Goal: Task Accomplishment & Management: Use online tool/utility

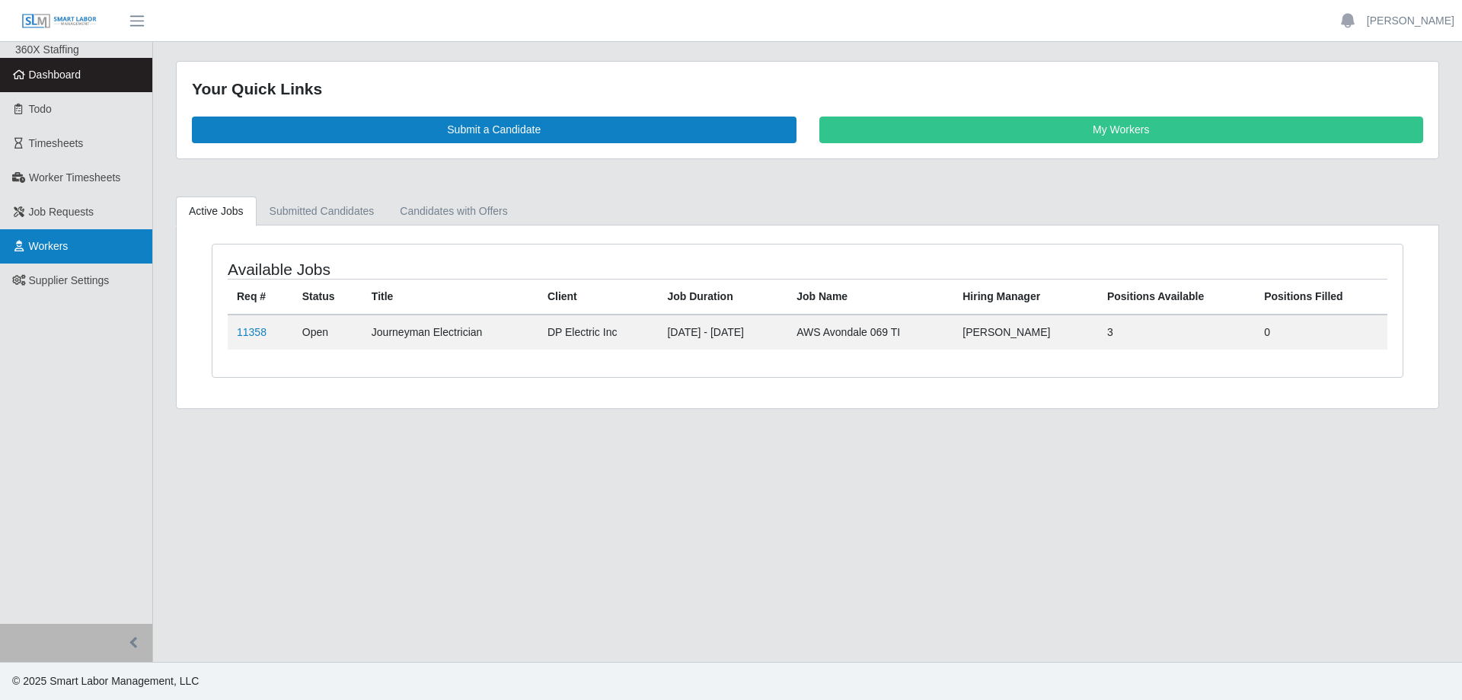
click at [62, 256] on link "Workers" at bounding box center [76, 246] width 152 height 34
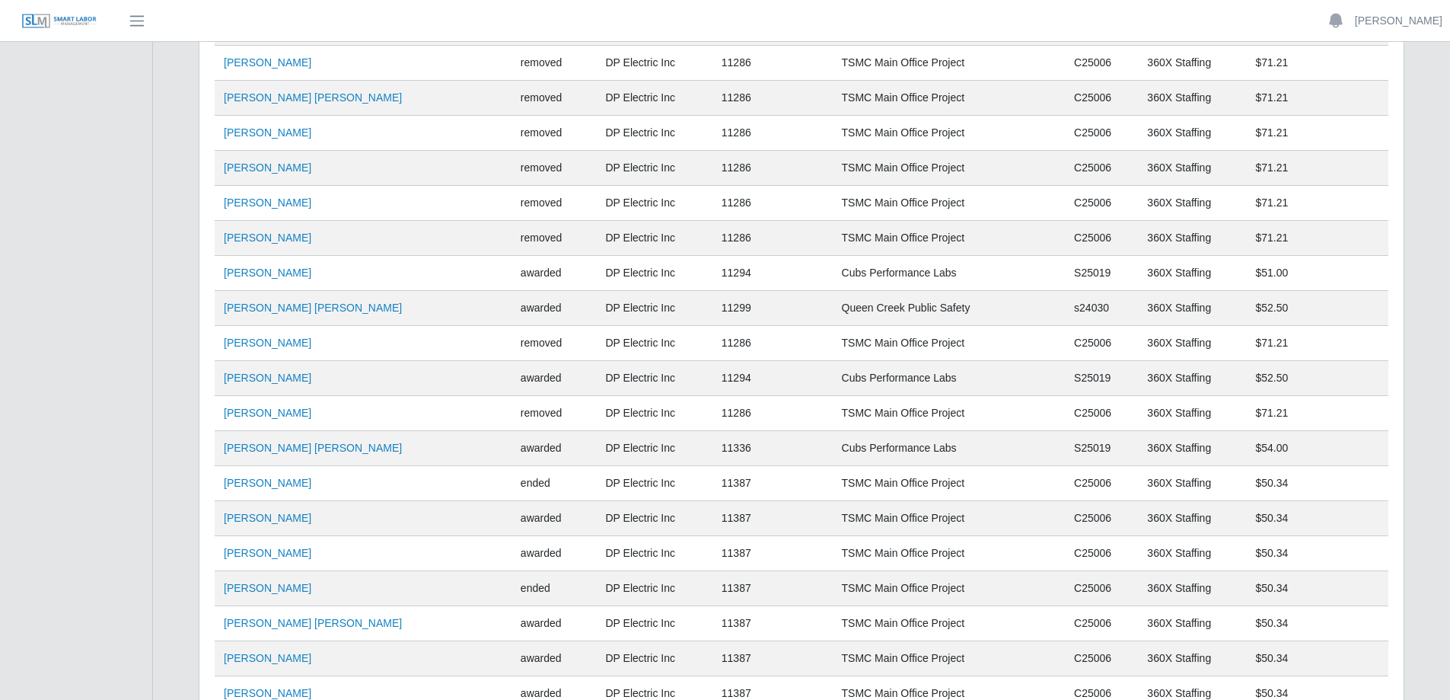
scroll to position [3948, 0]
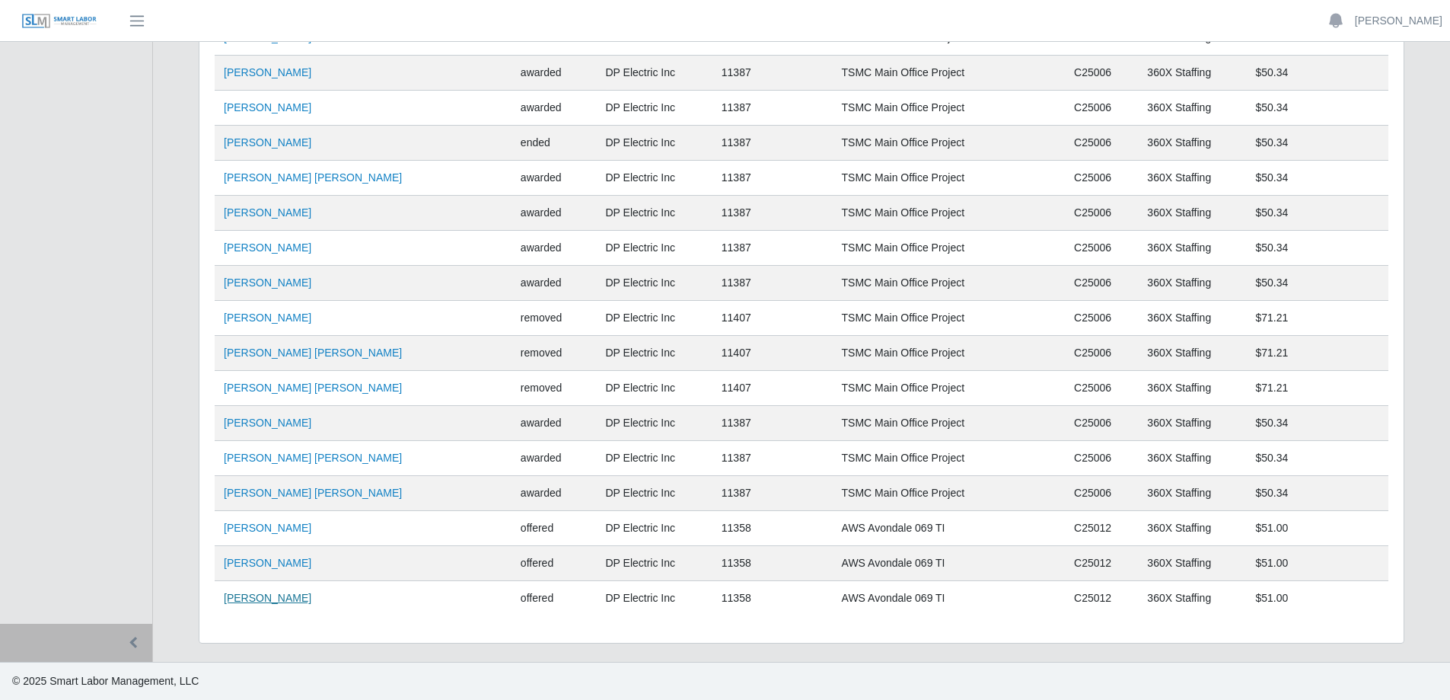
click at [254, 594] on link "[PERSON_NAME]" at bounding box center [268, 598] width 88 height 12
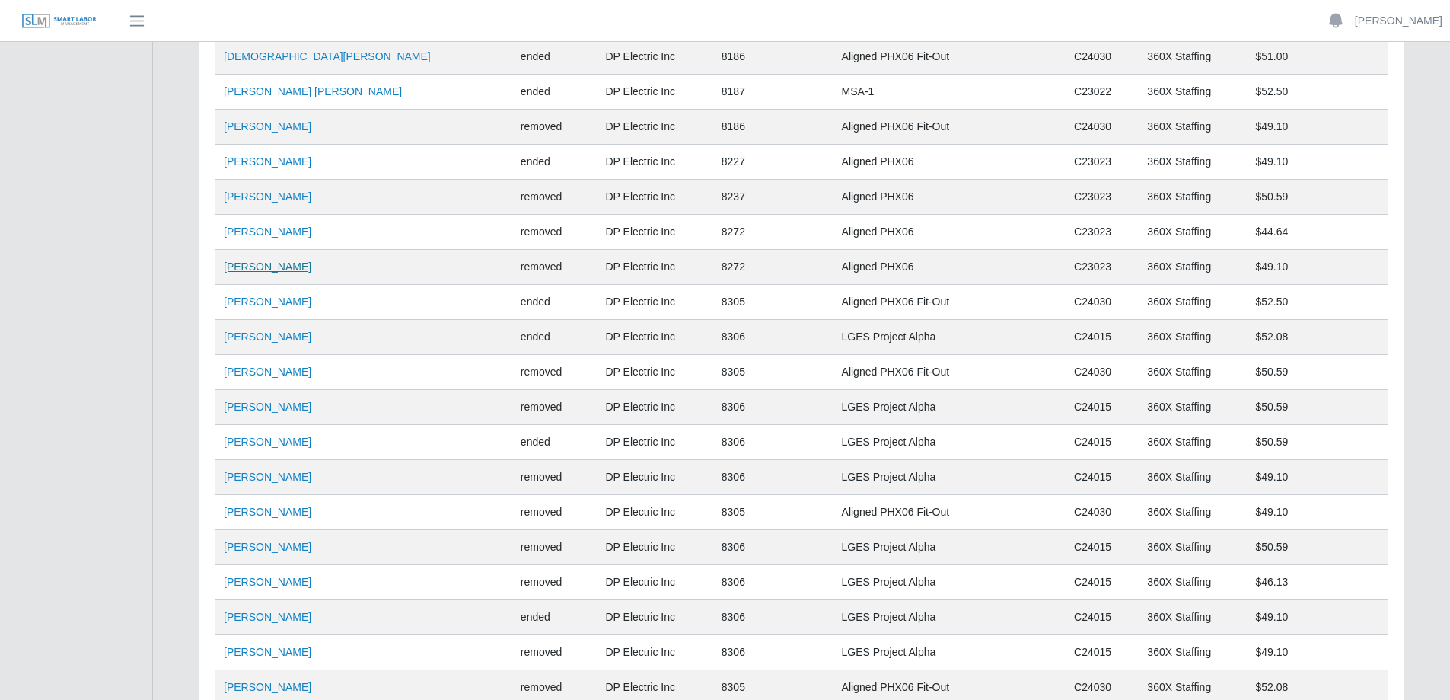
scroll to position [1511, 0]
click at [267, 305] on link "[PERSON_NAME]" at bounding box center [268, 302] width 88 height 12
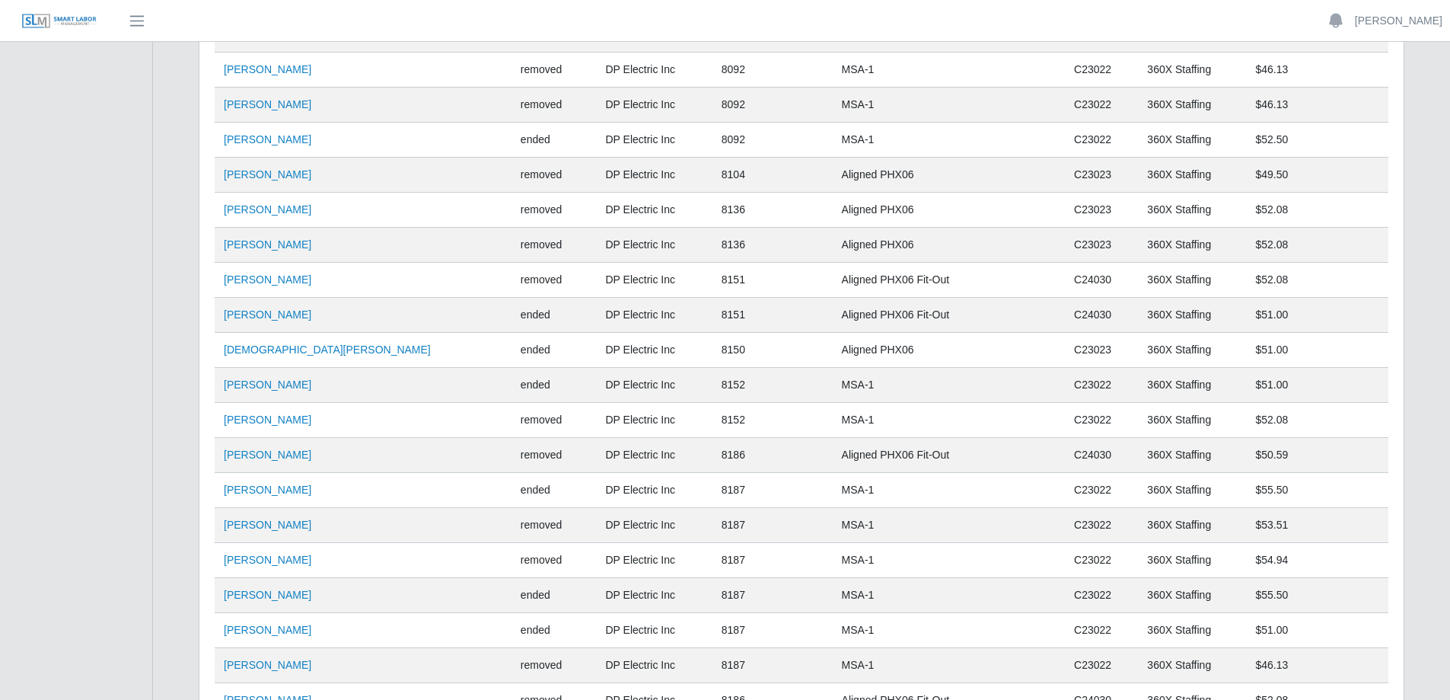
scroll to position [605, 0]
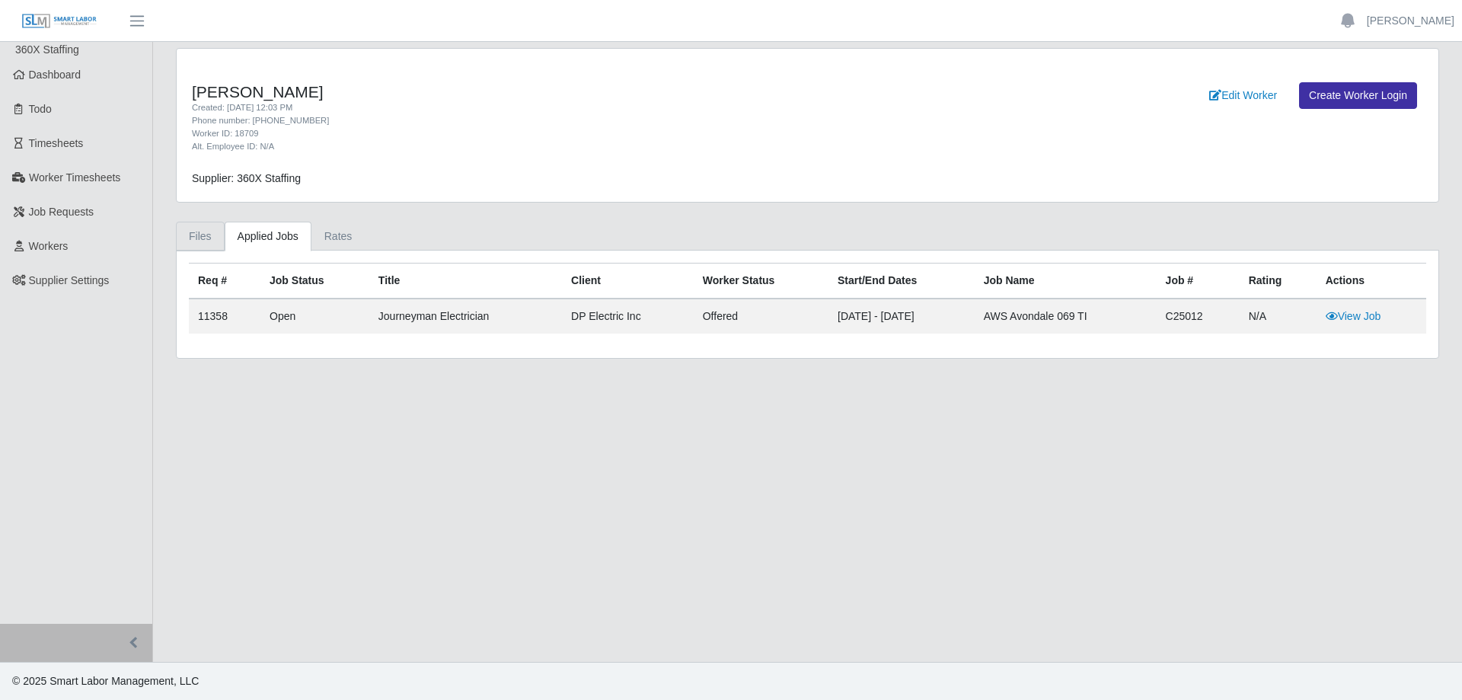
click at [199, 234] on link "Files" at bounding box center [200, 237] width 49 height 30
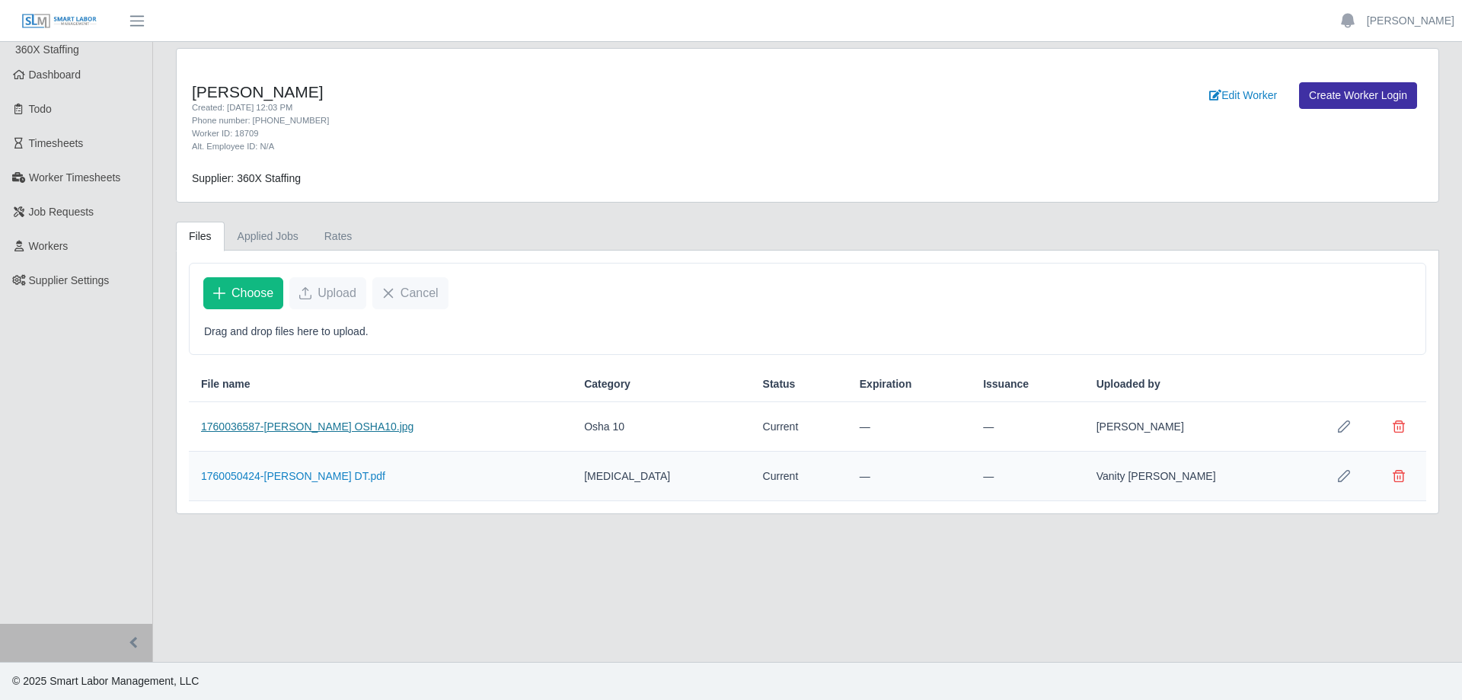
click at [292, 429] on link "1760036587-Marcos Pizano OSHA10.jpg" at bounding box center [307, 426] width 212 height 12
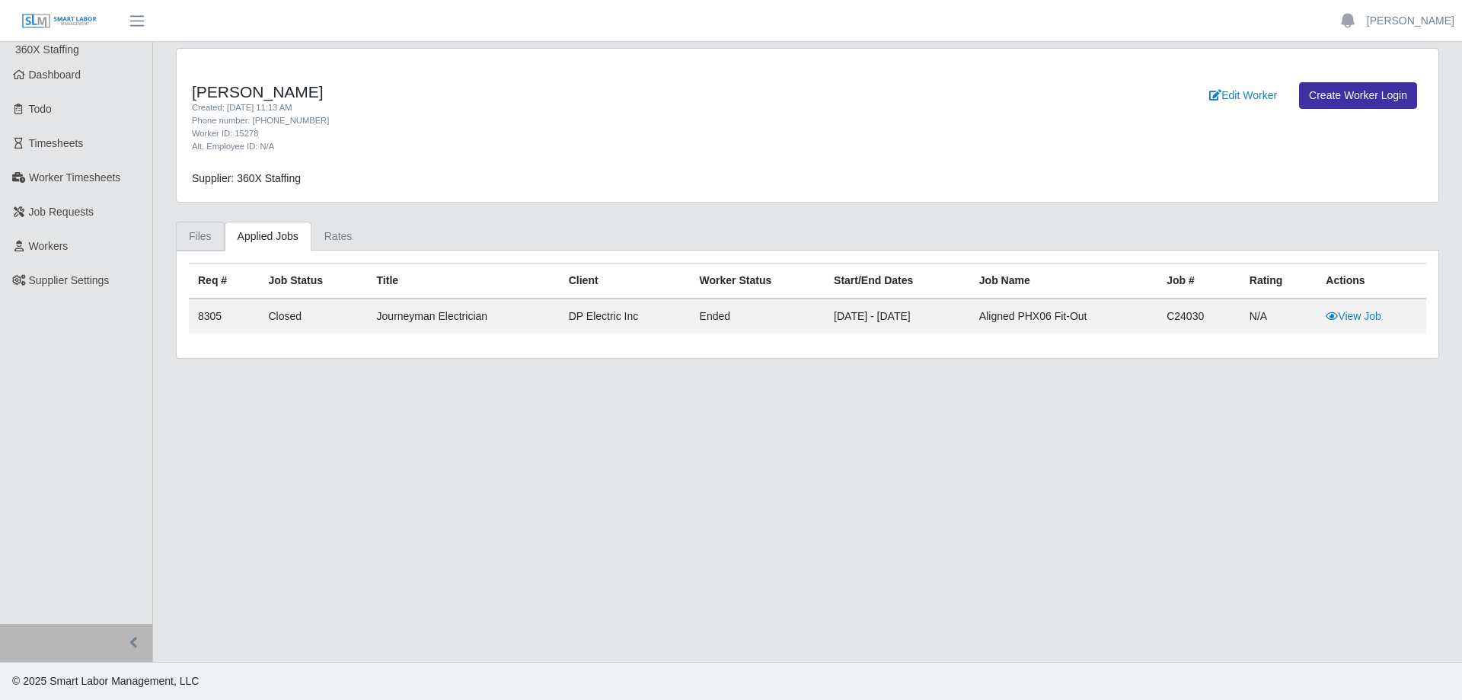
click at [203, 234] on link "Files" at bounding box center [200, 237] width 49 height 30
